Goal: Transaction & Acquisition: Purchase product/service

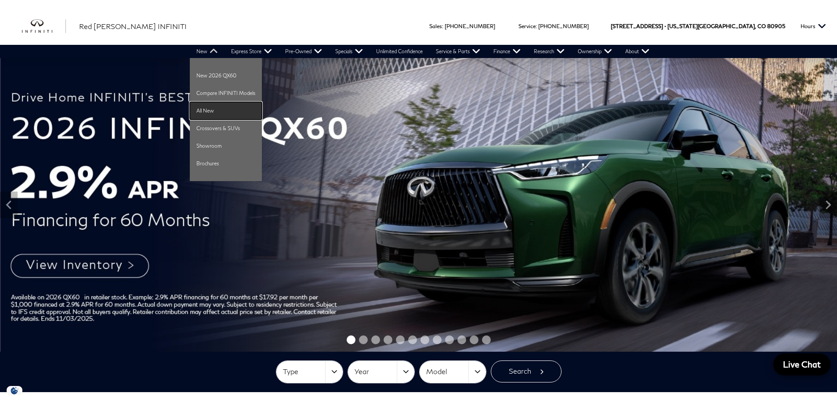
click at [211, 110] on link "All New" at bounding box center [226, 111] width 72 height 18
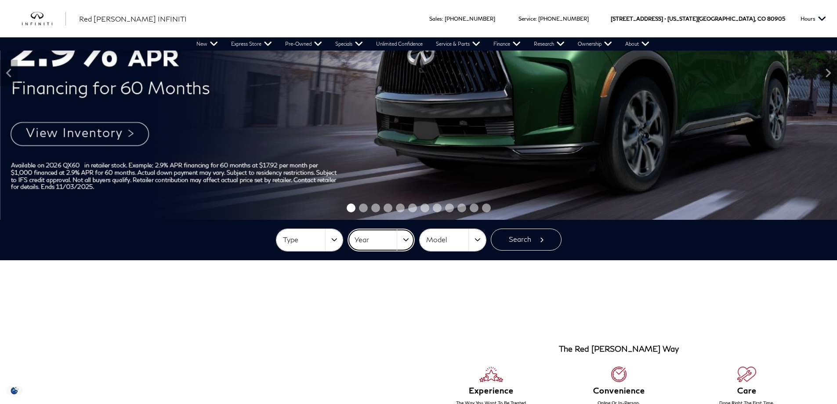
click at [405, 240] on button "Year" at bounding box center [381, 240] width 66 height 22
click at [407, 237] on button "Year" at bounding box center [381, 240] width 66 height 22
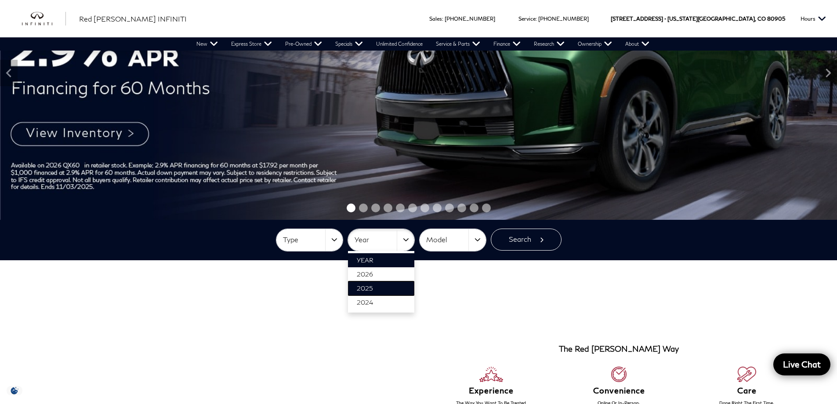
click at [388, 287] on link "2025" at bounding box center [381, 288] width 66 height 14
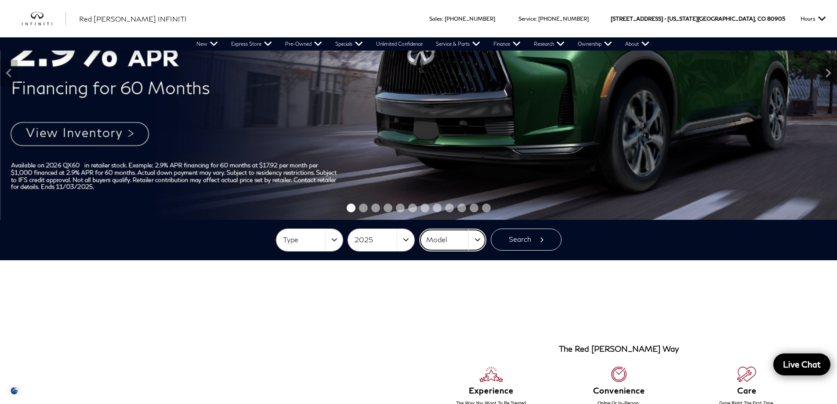
click at [479, 241] on button "Model" at bounding box center [453, 240] width 66 height 22
drag, startPoint x: 455, startPoint y: 301, endPoint x: 471, endPoint y: 285, distance: 22.1
click at [456, 300] on link "QX80" at bounding box center [453, 302] width 66 height 14
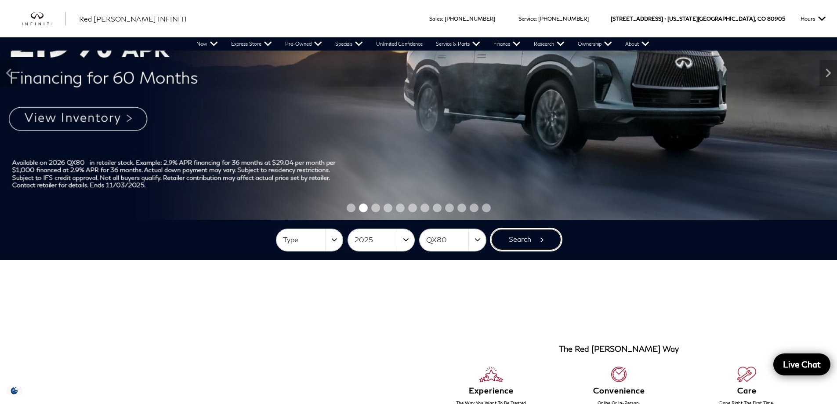
click at [513, 240] on button "Search" at bounding box center [526, 240] width 71 height 22
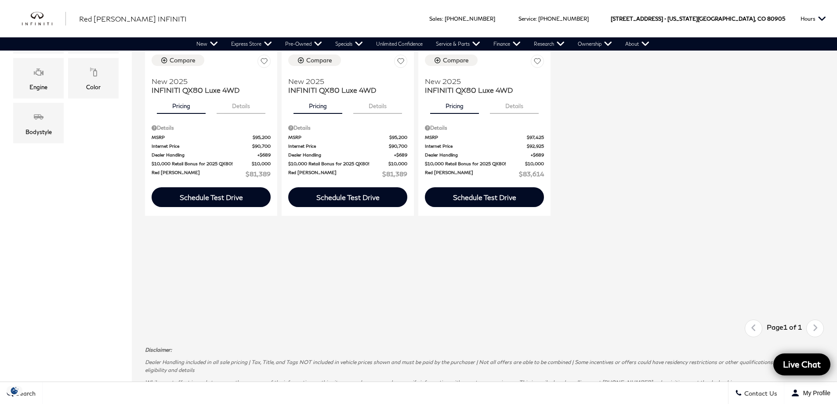
scroll to position [176, 0]
